Goal: Navigation & Orientation: Go to known website

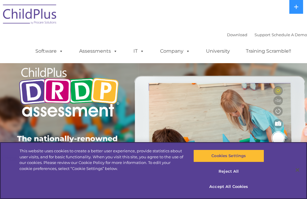
scroll to position [0, 0]
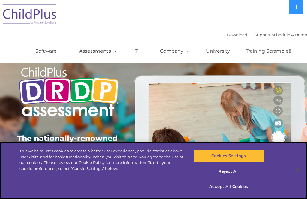
click at [242, 187] on button "Accept All Cookies" at bounding box center [228, 187] width 71 height 13
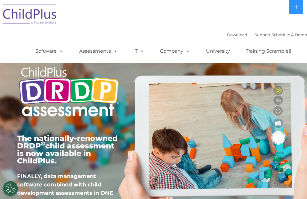
scroll to position [0, 0]
click at [264, 188] on div "The nationally-renowned DRDP © child assessment is now available in ChildPlus. …" at bounding box center [154, 136] width 282 height 211
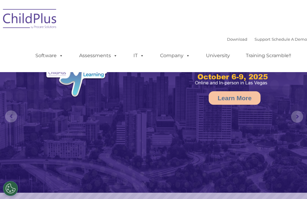
select select "MEDIUM"
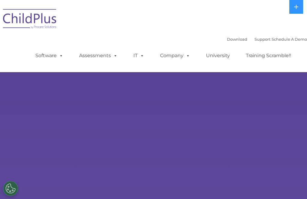
select select "MEDIUM"
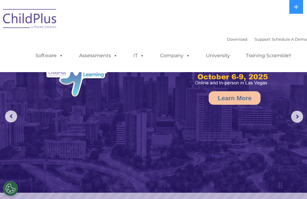
click at [301, 114] on rs-arrow at bounding box center [297, 117] width 12 height 12
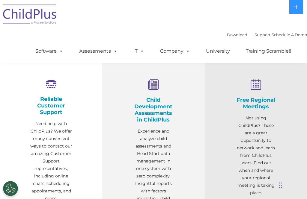
scroll to position [190, 0]
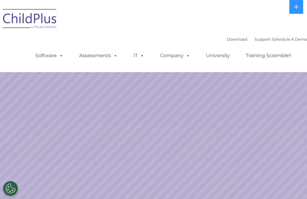
select select "MEDIUM"
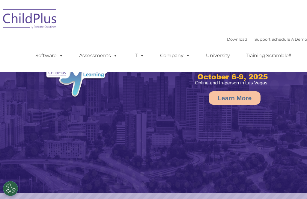
select select "MEDIUM"
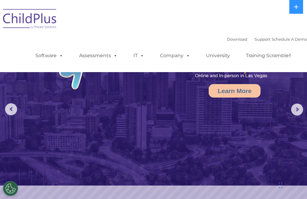
click at [133, 135] on img at bounding box center [153, 89] width 307 height 193
click at [129, 140] on img at bounding box center [153, 89] width 307 height 193
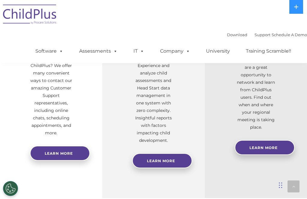
scroll to position [255, 0]
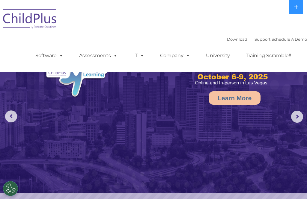
select select "MEDIUM"
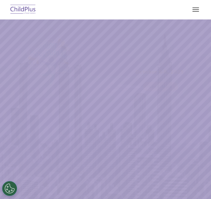
select select "MEDIUM"
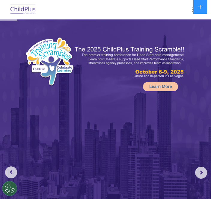
click at [196, 7] on button at bounding box center [200, 7] width 14 height 14
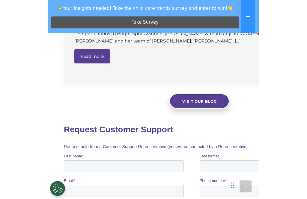
scroll to position [656, 0]
